Goal: Check status

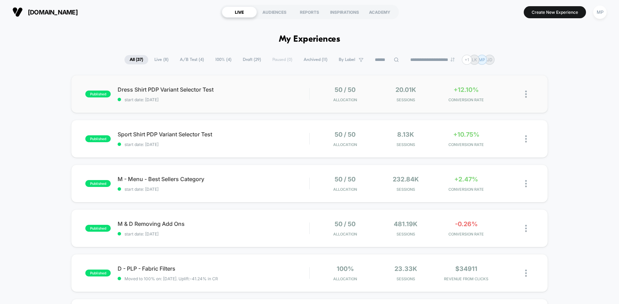
click at [264, 85] on div "published Dress Shirt PDP Variant Selector Test start date: [DATE] 50 / 50 Allo…" at bounding box center [309, 94] width 477 height 38
click at [252, 142] on span "start date: [DATE]" at bounding box center [214, 144] width 192 height 5
